Goal: Information Seeking & Learning: Learn about a topic

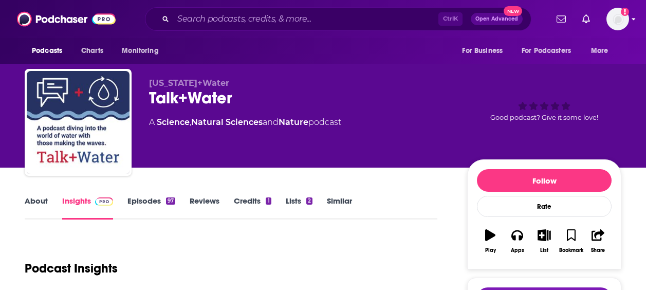
click at [619, 18] on img "Logged in as veronica.smith" at bounding box center [618, 19] width 23 height 23
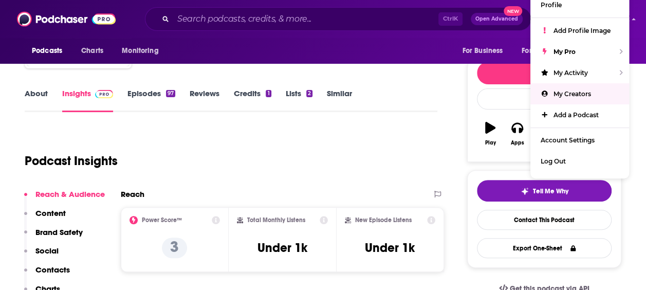
scroll to position [17, 0]
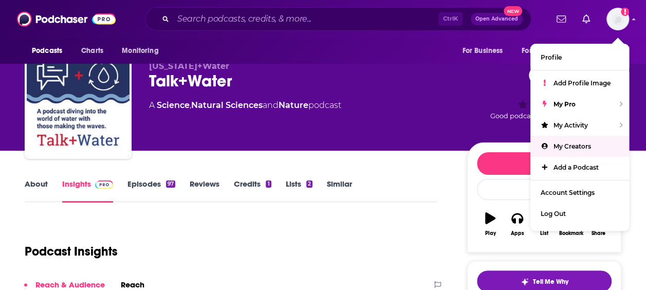
click at [148, 191] on link "Episodes 97" at bounding box center [151, 191] width 48 height 24
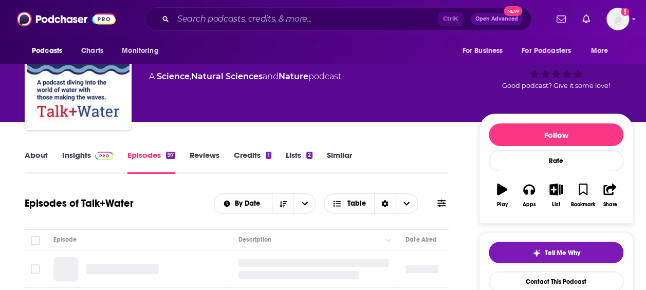
scroll to position [46, 0]
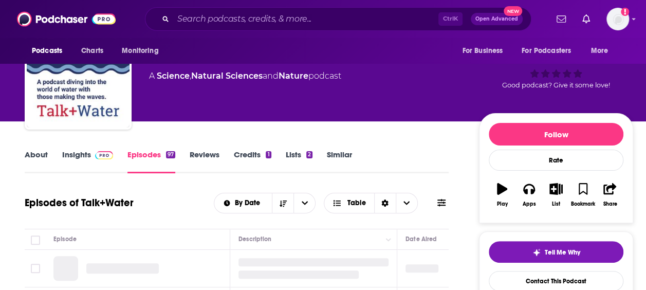
click at [78, 153] on link "Insights" at bounding box center [87, 162] width 51 height 24
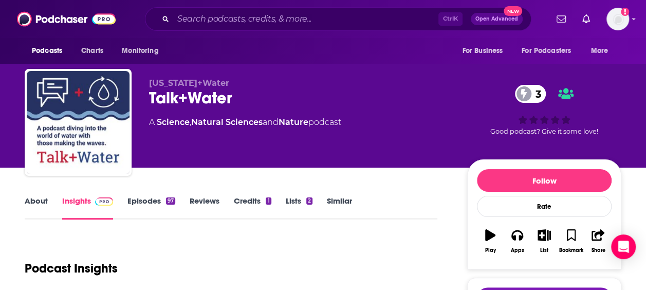
click at [39, 210] on link "About" at bounding box center [36, 208] width 23 height 24
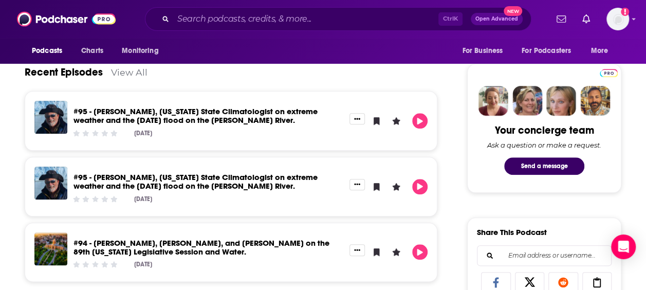
scroll to position [455, 0]
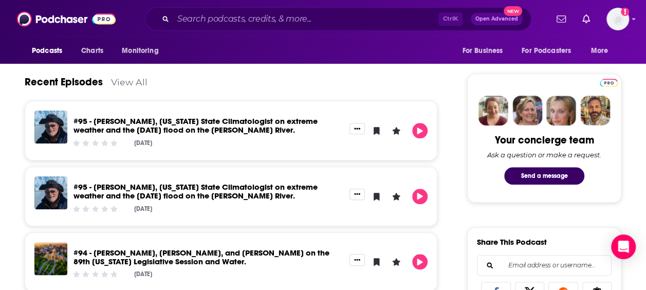
click at [186, 118] on link "#95 - [PERSON_NAME], [US_STATE] State Climatologist on extreme weather and the …" at bounding box center [196, 125] width 244 height 19
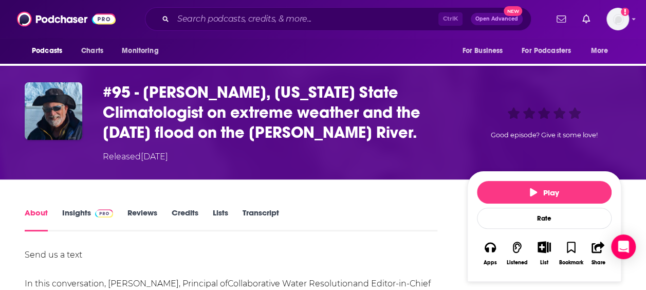
scroll to position [39, 0]
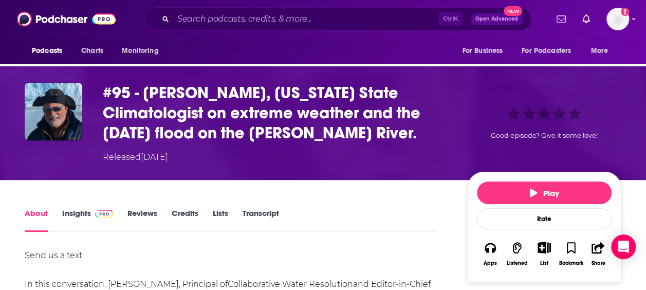
click at [78, 213] on link "Insights" at bounding box center [87, 220] width 51 height 24
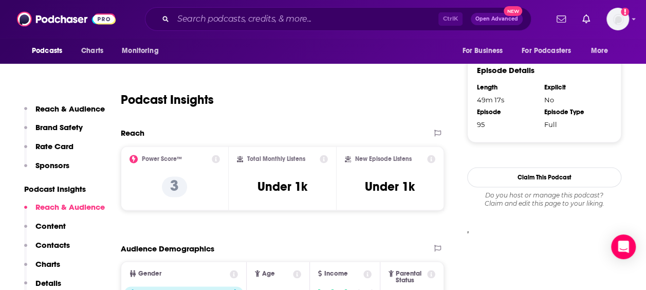
scroll to position [755, 0]
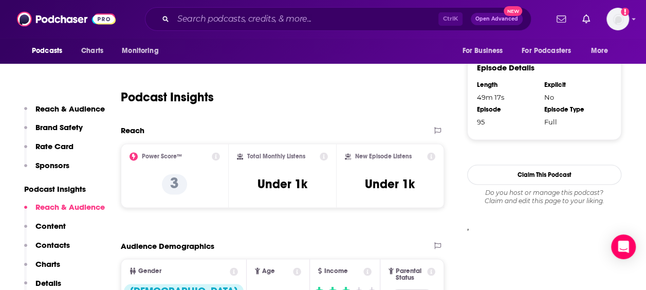
click at [215, 155] on icon at bounding box center [216, 156] width 8 height 8
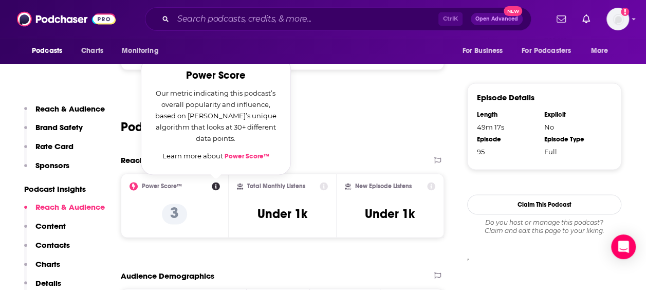
scroll to position [724, 0]
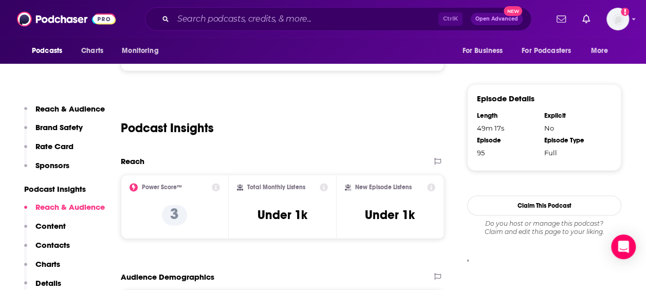
click at [307, 138] on div "Podcast Insights" at bounding box center [282, 122] width 323 height 52
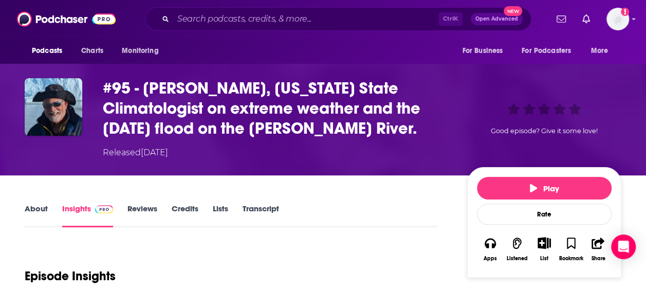
scroll to position [41, 0]
